Goal: Task Accomplishment & Management: Use online tool/utility

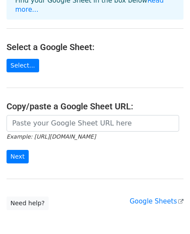
scroll to position [87, 0]
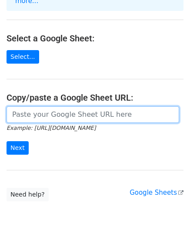
click at [61, 106] on input "url" at bounding box center [93, 114] width 173 height 17
paste input "https://docs.google.com/spreadsheets/d/1yac9csn-h-U8k0FHbAVSEon5o5U1lc4HFTuBS1o…"
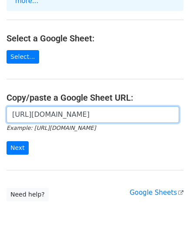
scroll to position [0, 192]
type input "https://docs.google.com/spreadsheets/d/1yac9csn-h-U8k0FHbAVSEon5o5U1lc4HFTuBS1o…"
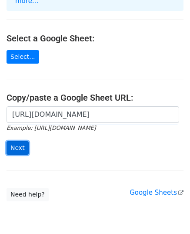
click at [22, 141] on input "Next" at bounding box center [18, 147] width 22 height 13
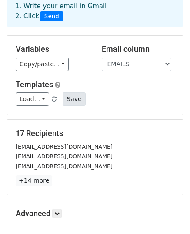
scroll to position [131, 0]
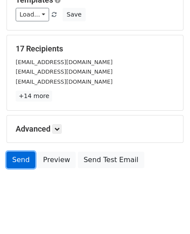
click at [23, 161] on link "Send" at bounding box center [21, 159] width 29 height 17
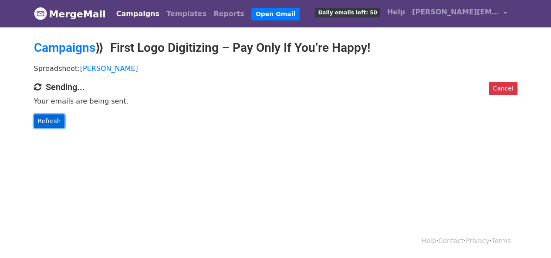
click at [59, 122] on link "Refresh" at bounding box center [49, 120] width 31 height 13
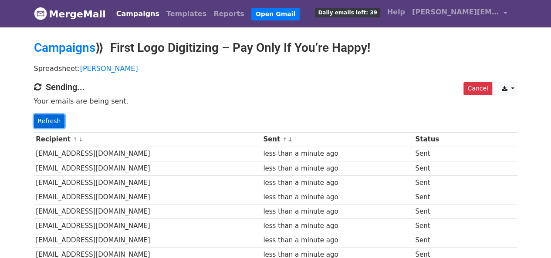
click at [54, 121] on link "Refresh" at bounding box center [49, 120] width 31 height 13
